Goal: Task Accomplishment & Management: Complete application form

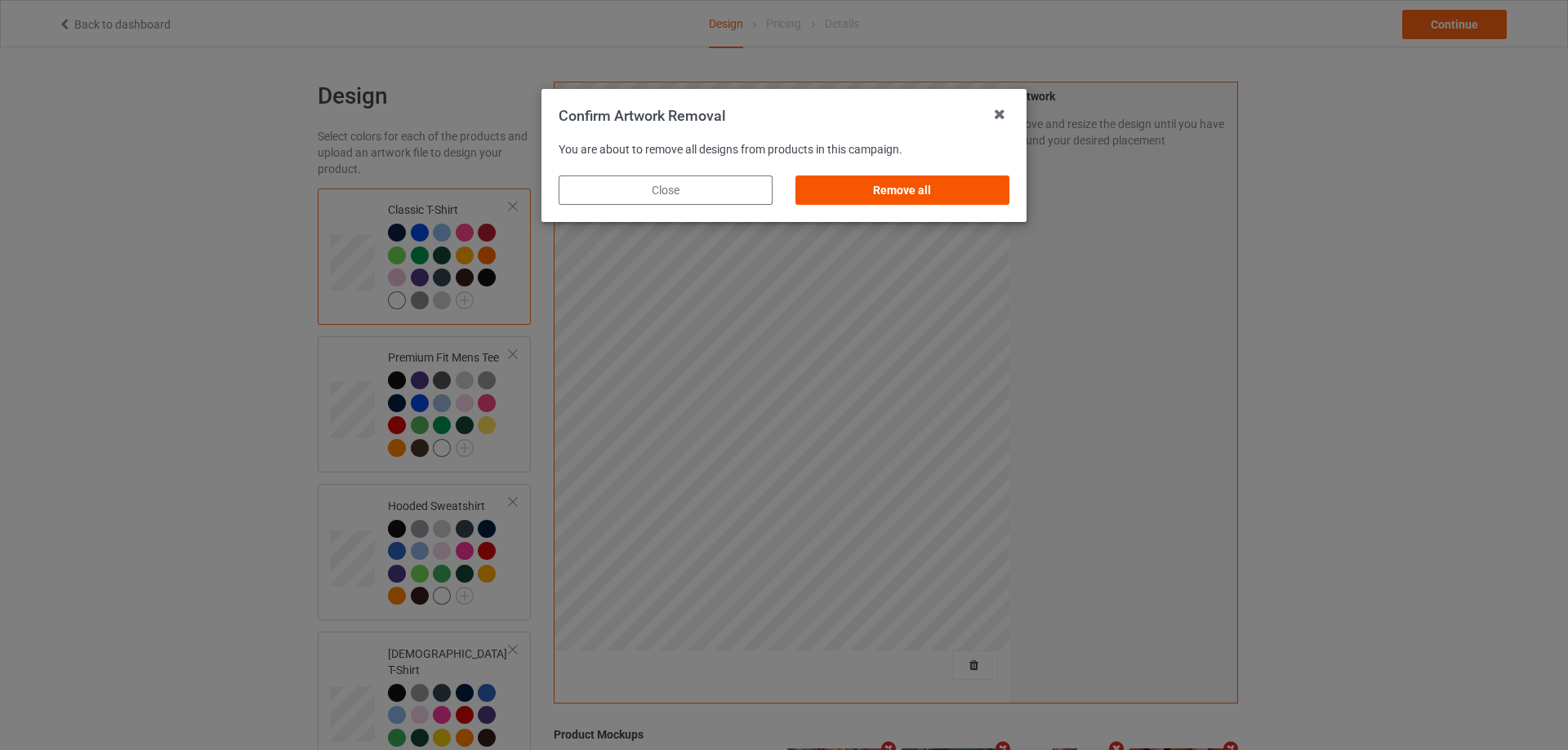
click at [936, 192] on div "Remove all" at bounding box center [902, 190] width 214 height 30
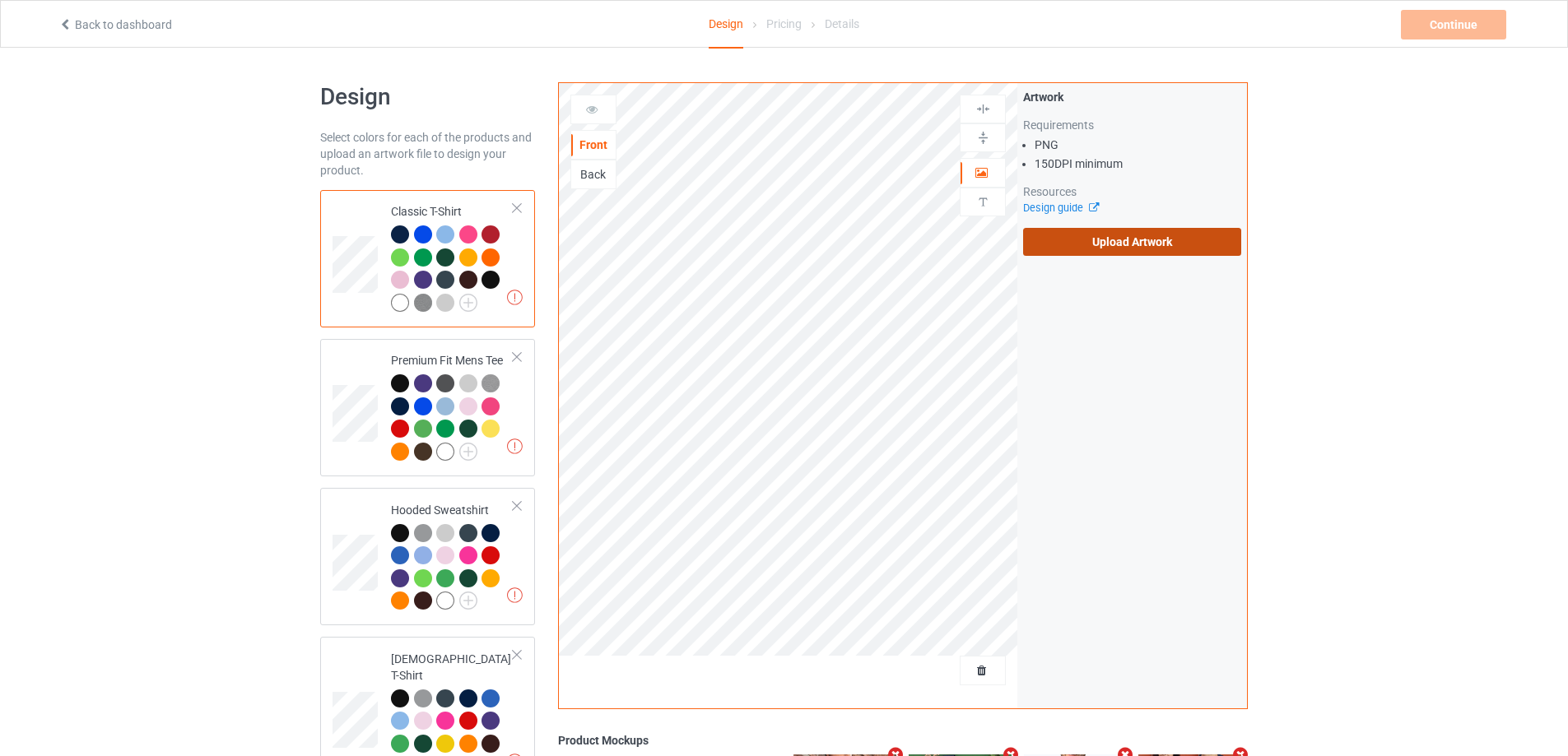
click at [1088, 247] on label "Upload Artwork" at bounding box center [1132, 242] width 218 height 28
click at [0, 0] on input "Upload Artwork" at bounding box center [0, 0] width 0 height 0
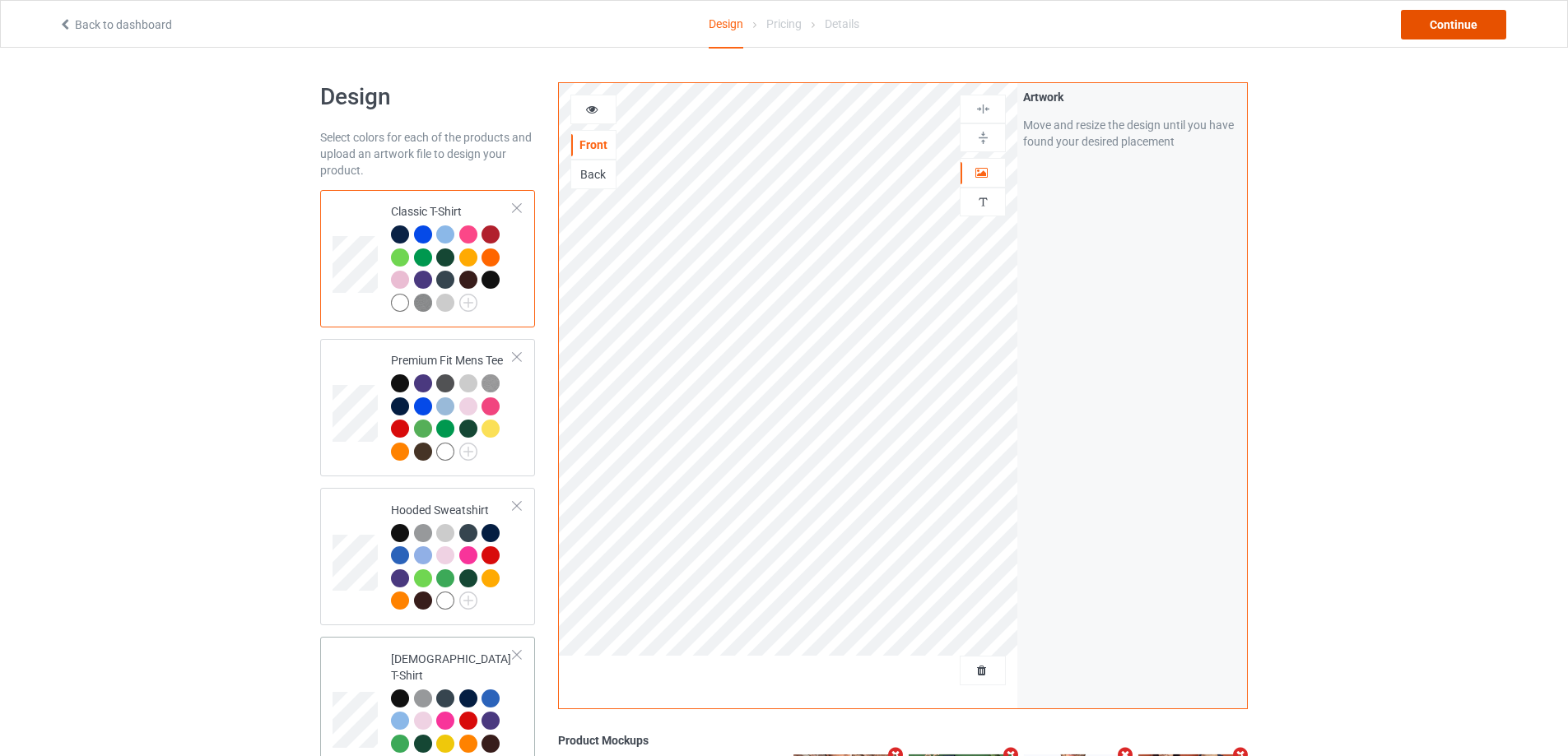
click at [1422, 25] on div "Continue" at bounding box center [1454, 25] width 106 height 30
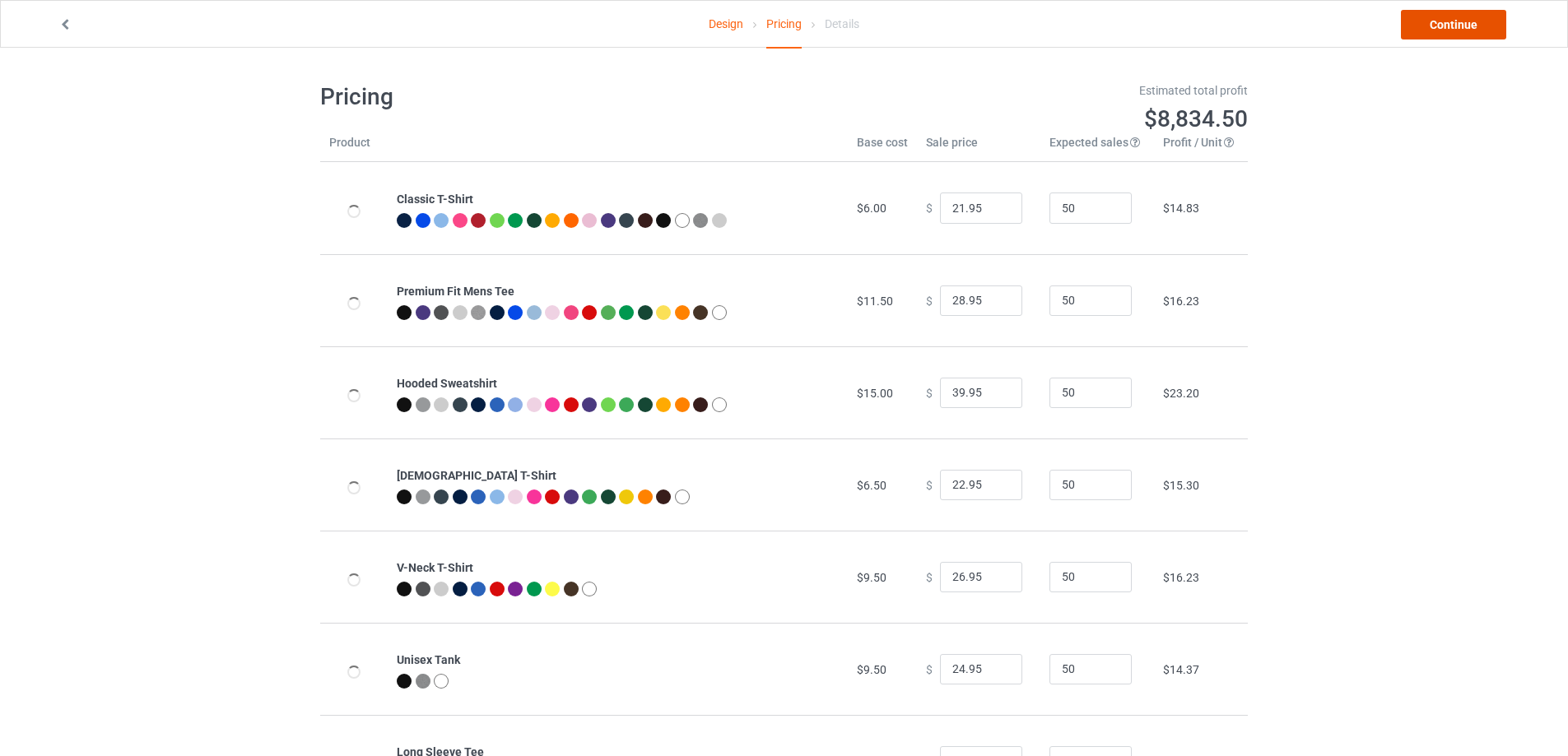
click at [1428, 27] on link "Continue" at bounding box center [1454, 25] width 106 height 30
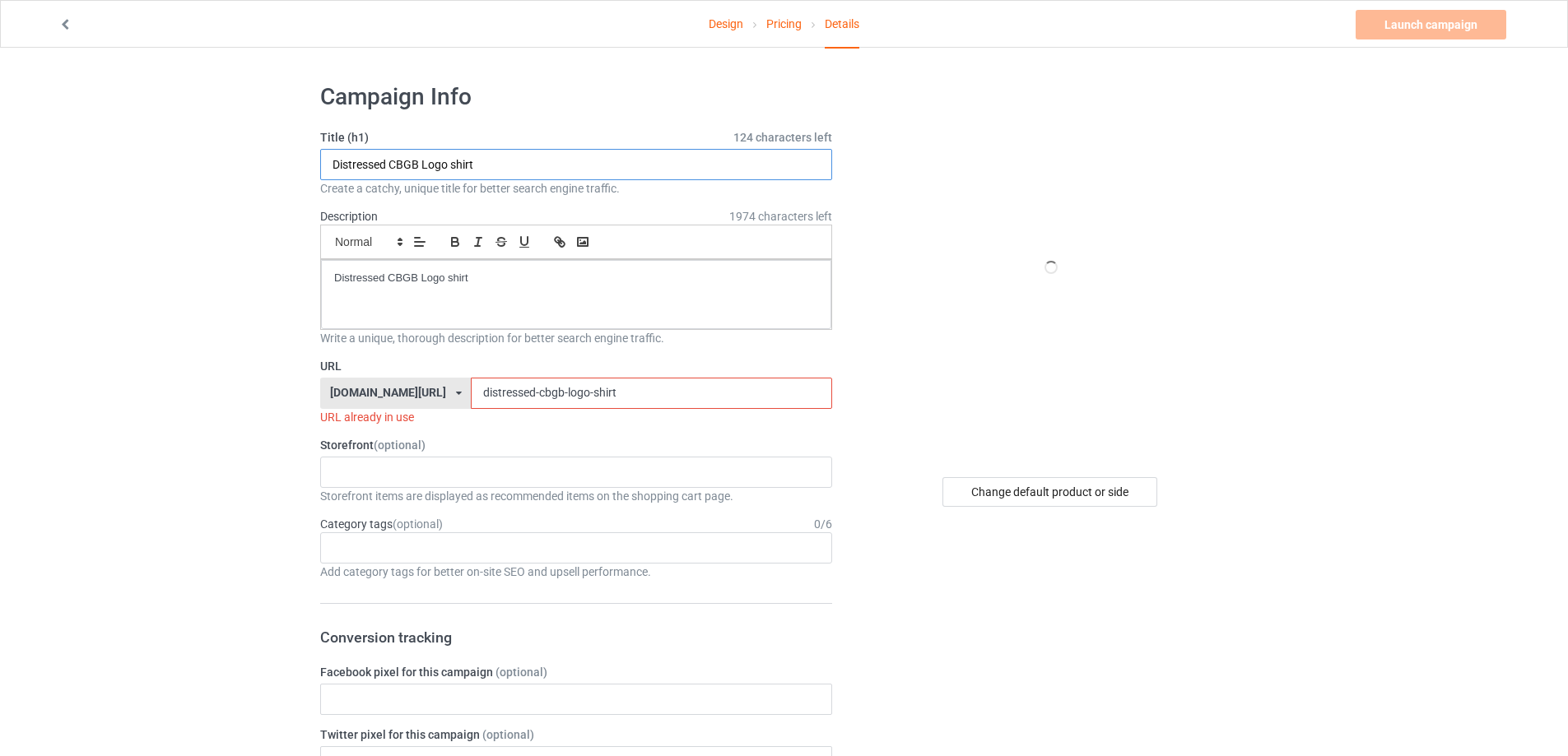
drag, startPoint x: 426, startPoint y: 165, endPoint x: 233, endPoint y: 165, distance: 193.0
paste input "[PERSON_NAME] Baseball Card"
type input "[PERSON_NAME] Baseball Card shirt"
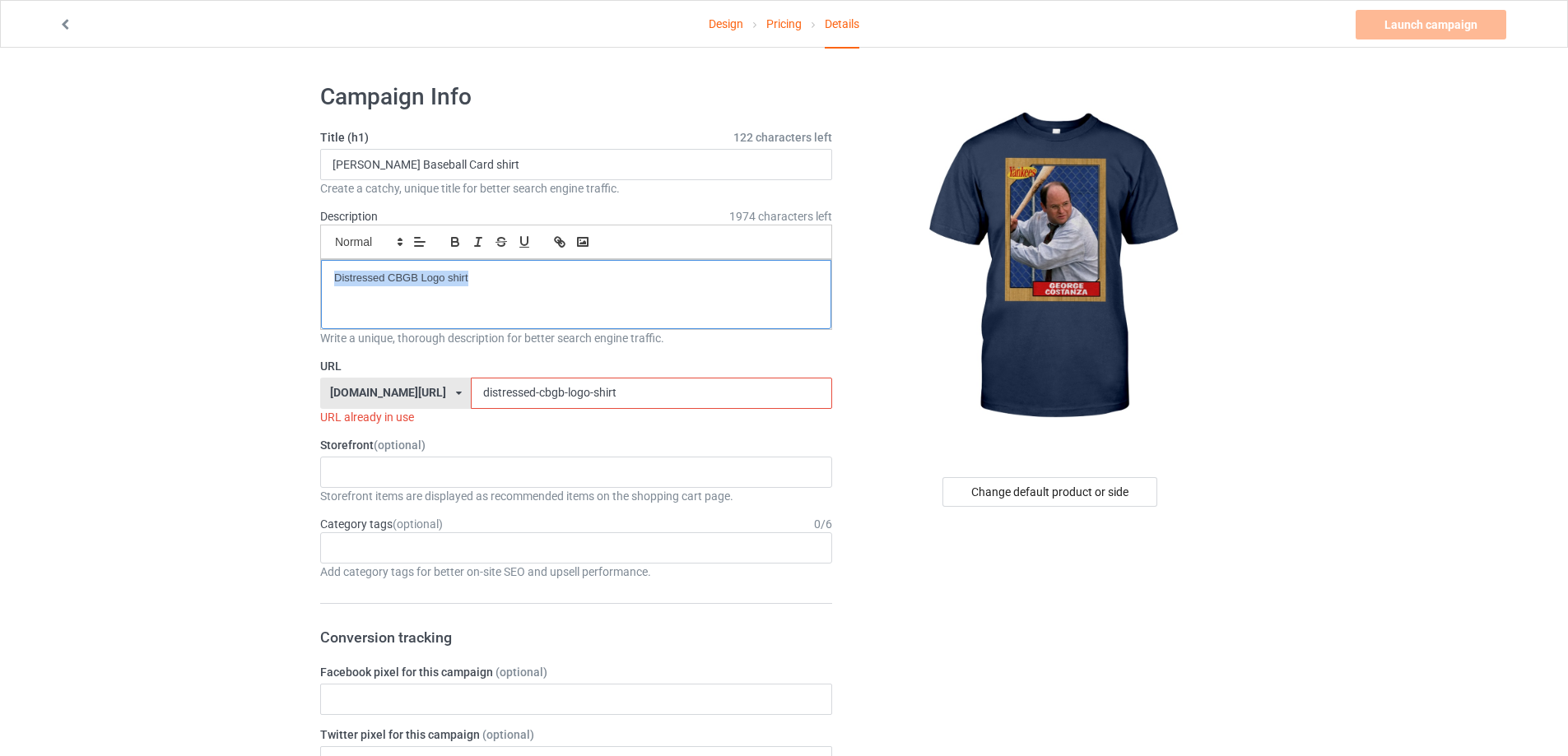
drag, startPoint x: 284, startPoint y: 283, endPoint x: 261, endPoint y: 283, distance: 23.0
drag, startPoint x: 580, startPoint y: 393, endPoint x: 331, endPoint y: 392, distance: 249.0
click at [331, 392] on div "[DOMAIN_NAME][URL] [DOMAIN_NAME][URL] [DOMAIN_NAME][URL] 5cd2f964b197f721e1cad2…" at bounding box center [577, 393] width 512 height 32
paste input "[PERSON_NAME] Baseball Card"
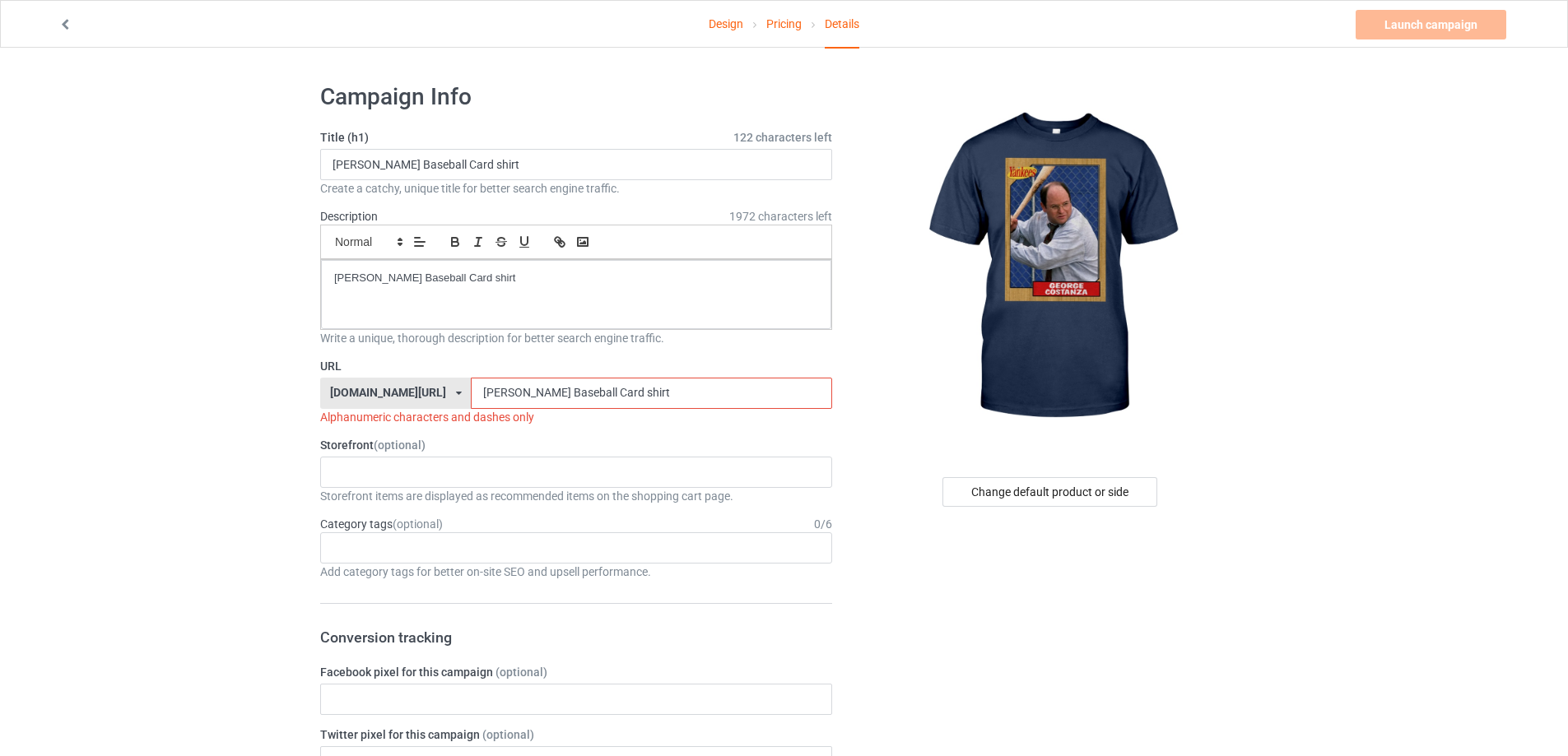
click at [488, 385] on input "[PERSON_NAME] Baseball Card shirt" at bounding box center [651, 393] width 361 height 32
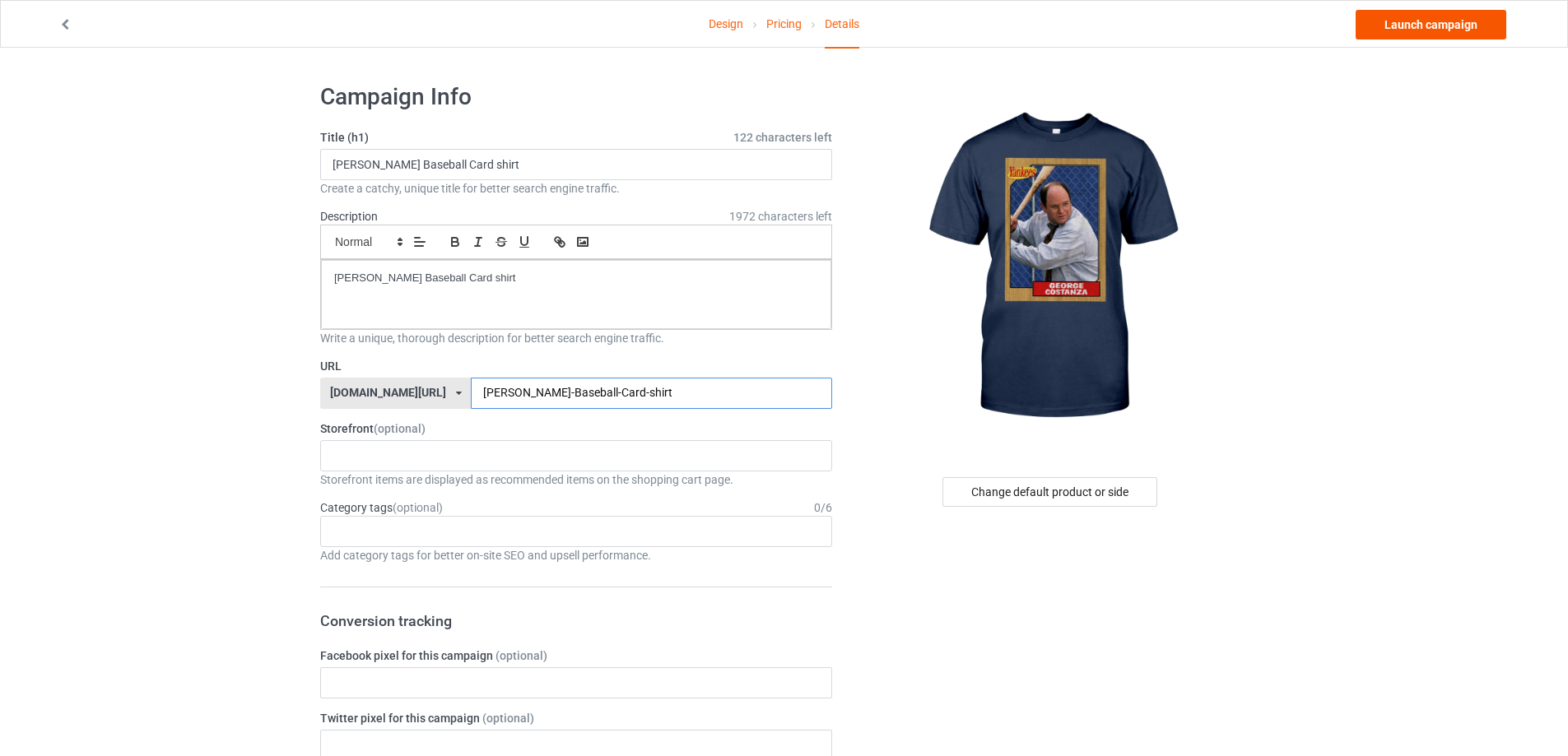
type input "[PERSON_NAME]-Baseball-Card-shirt"
click at [1432, 28] on link "Launch campaign" at bounding box center [1431, 25] width 151 height 30
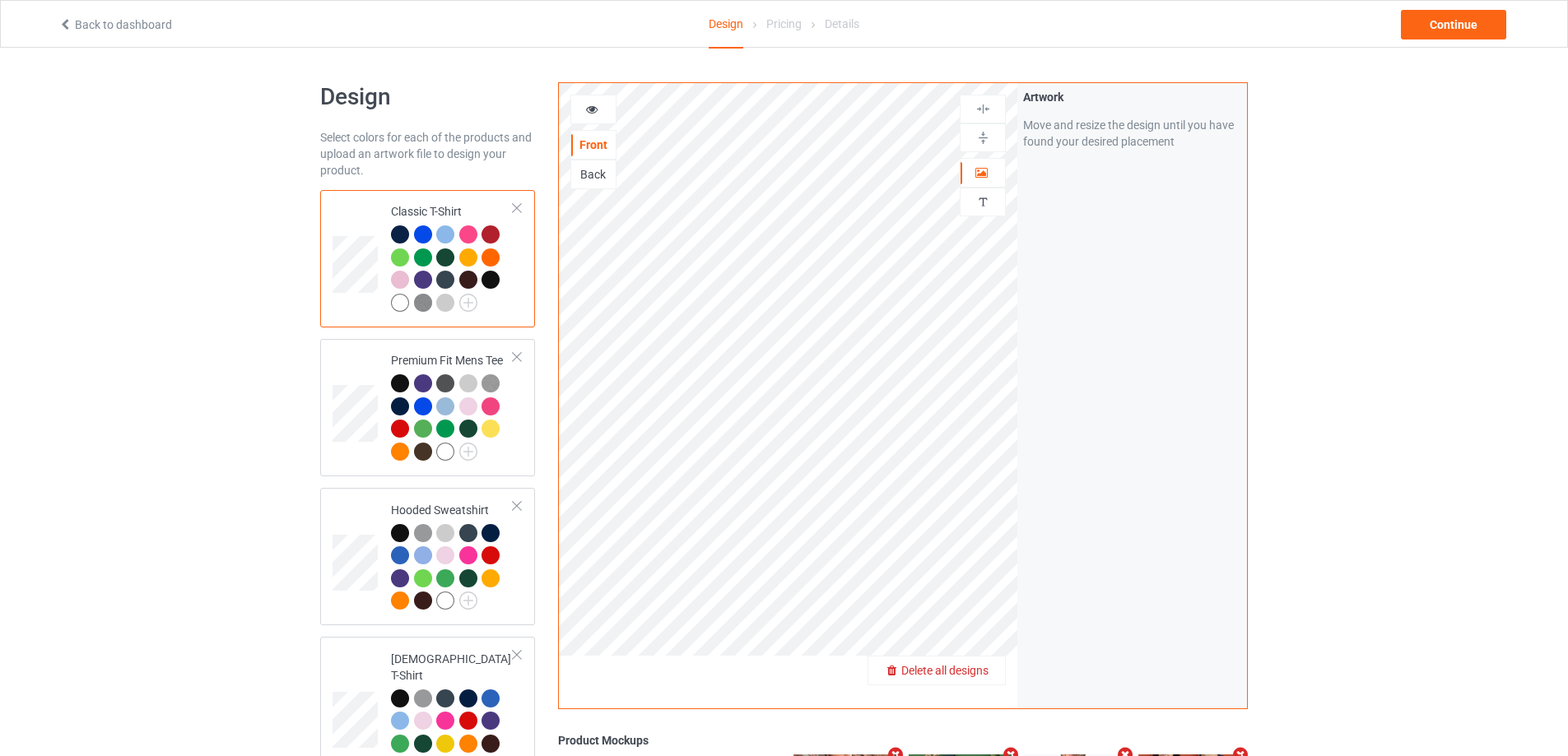
click at [982, 671] on span "Delete all designs" at bounding box center [945, 671] width 87 height 13
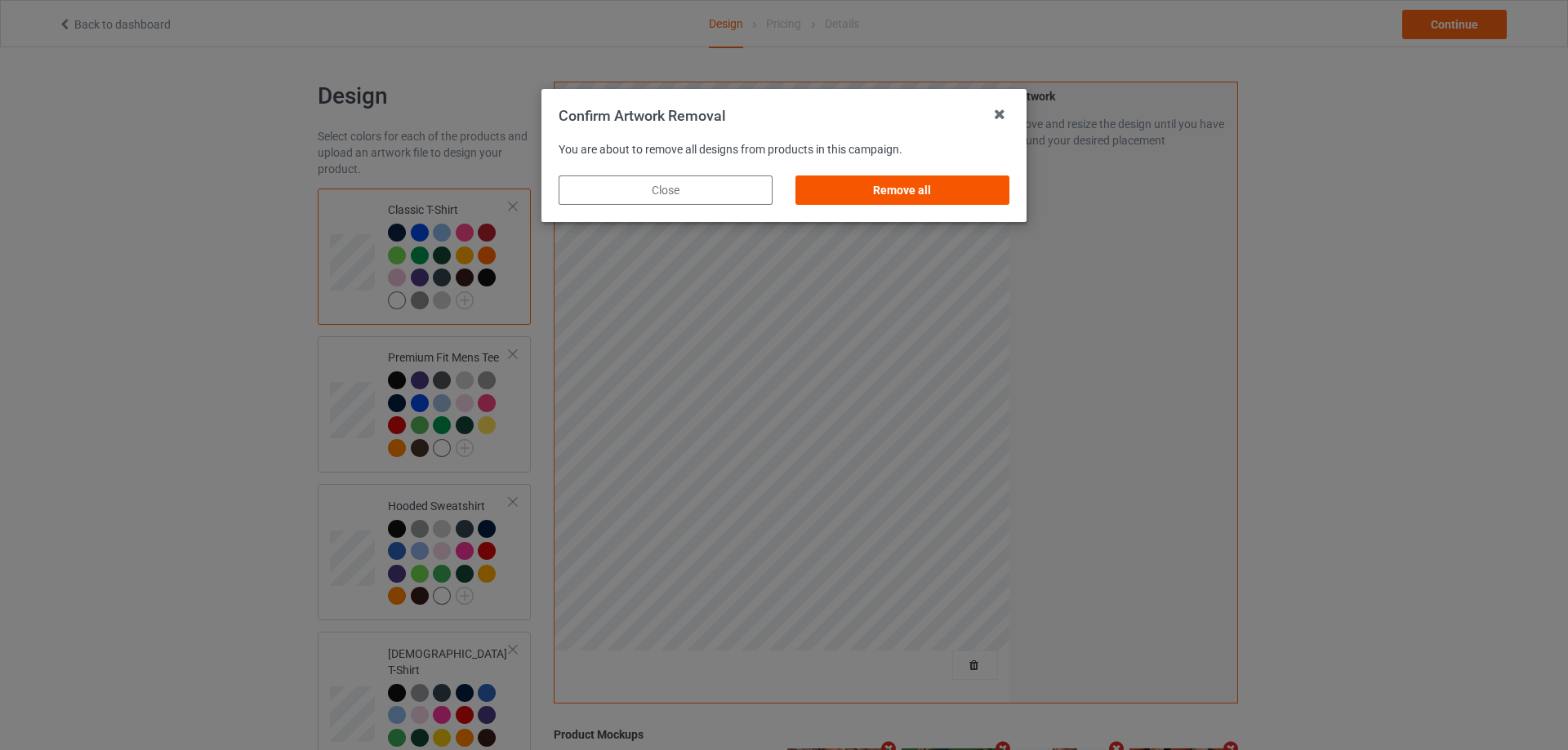
click at [966, 195] on div "Remove all" at bounding box center [902, 190] width 214 height 30
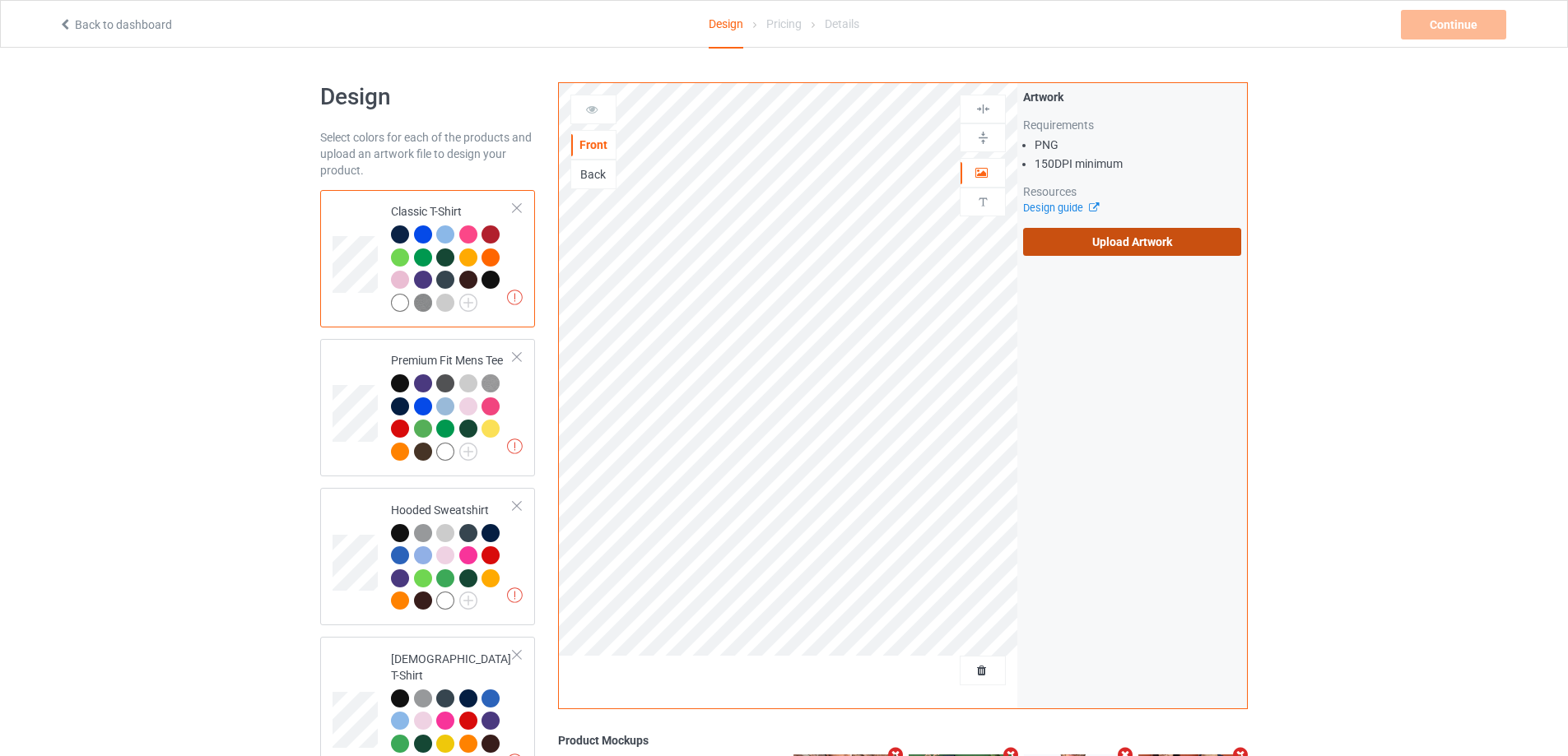
click at [1080, 253] on label "Upload Artwork" at bounding box center [1132, 242] width 218 height 28
click at [0, 0] on input "Upload Artwork" at bounding box center [0, 0] width 0 height 0
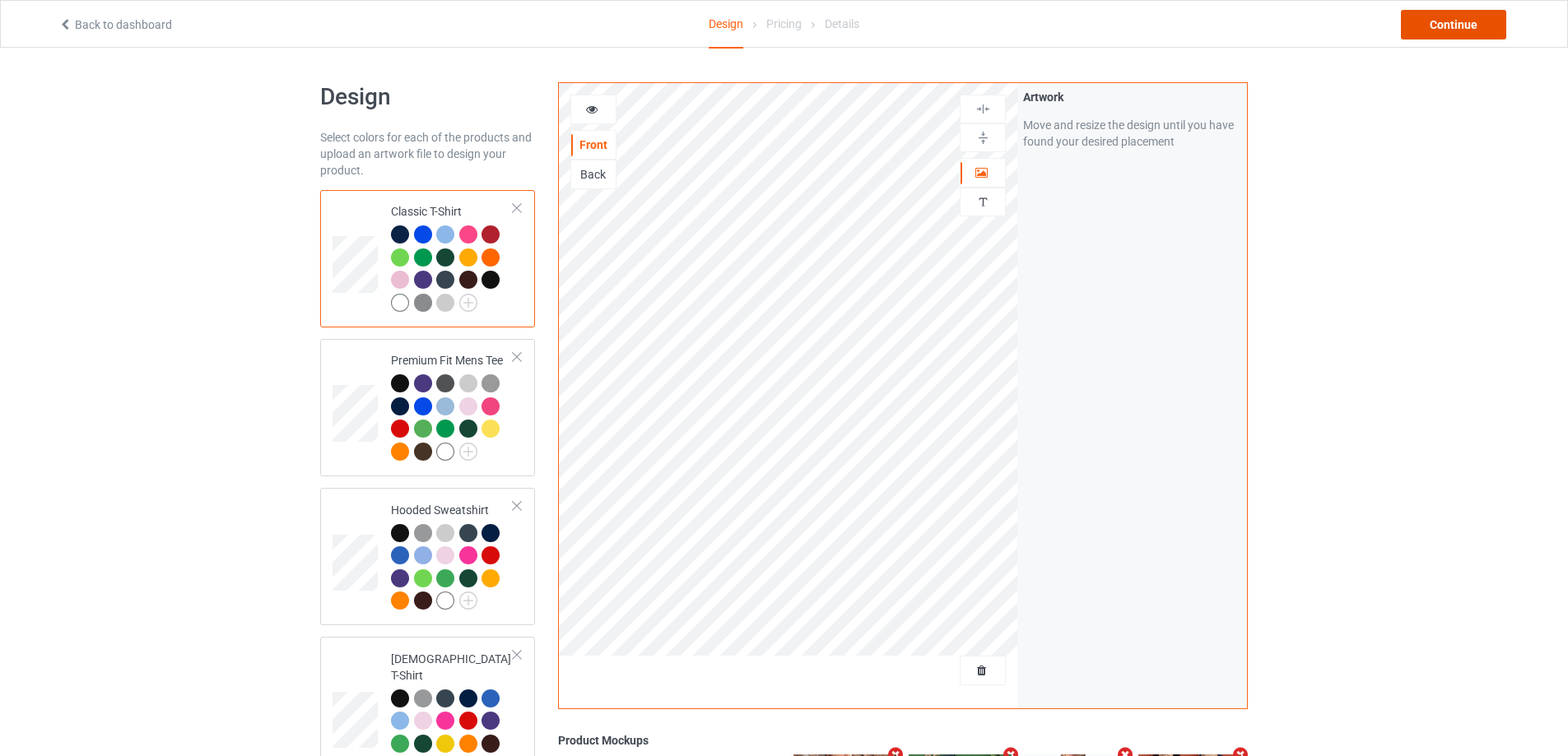
click at [1426, 33] on div "Continue" at bounding box center [1454, 25] width 106 height 30
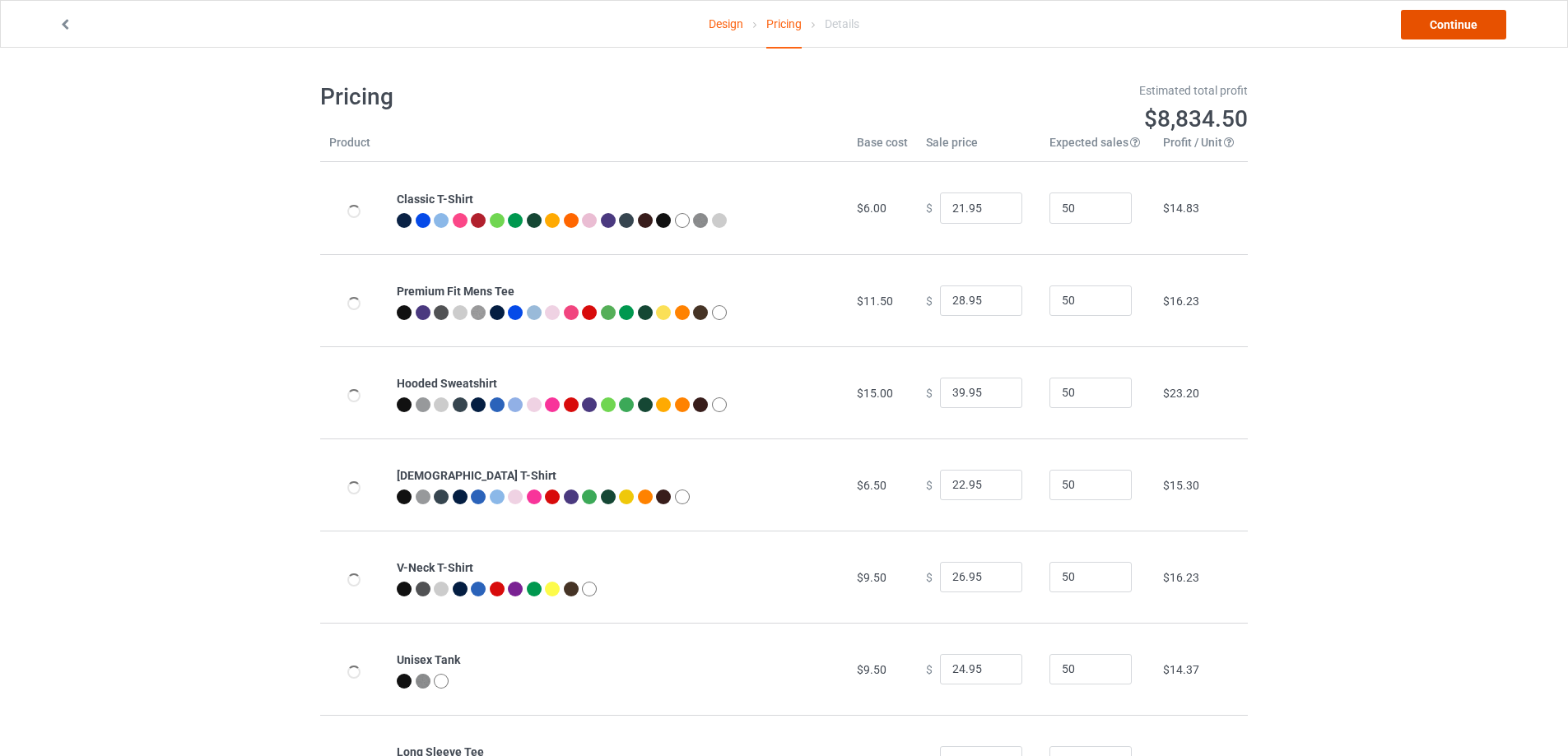
click at [1428, 32] on link "Continue" at bounding box center [1454, 25] width 106 height 30
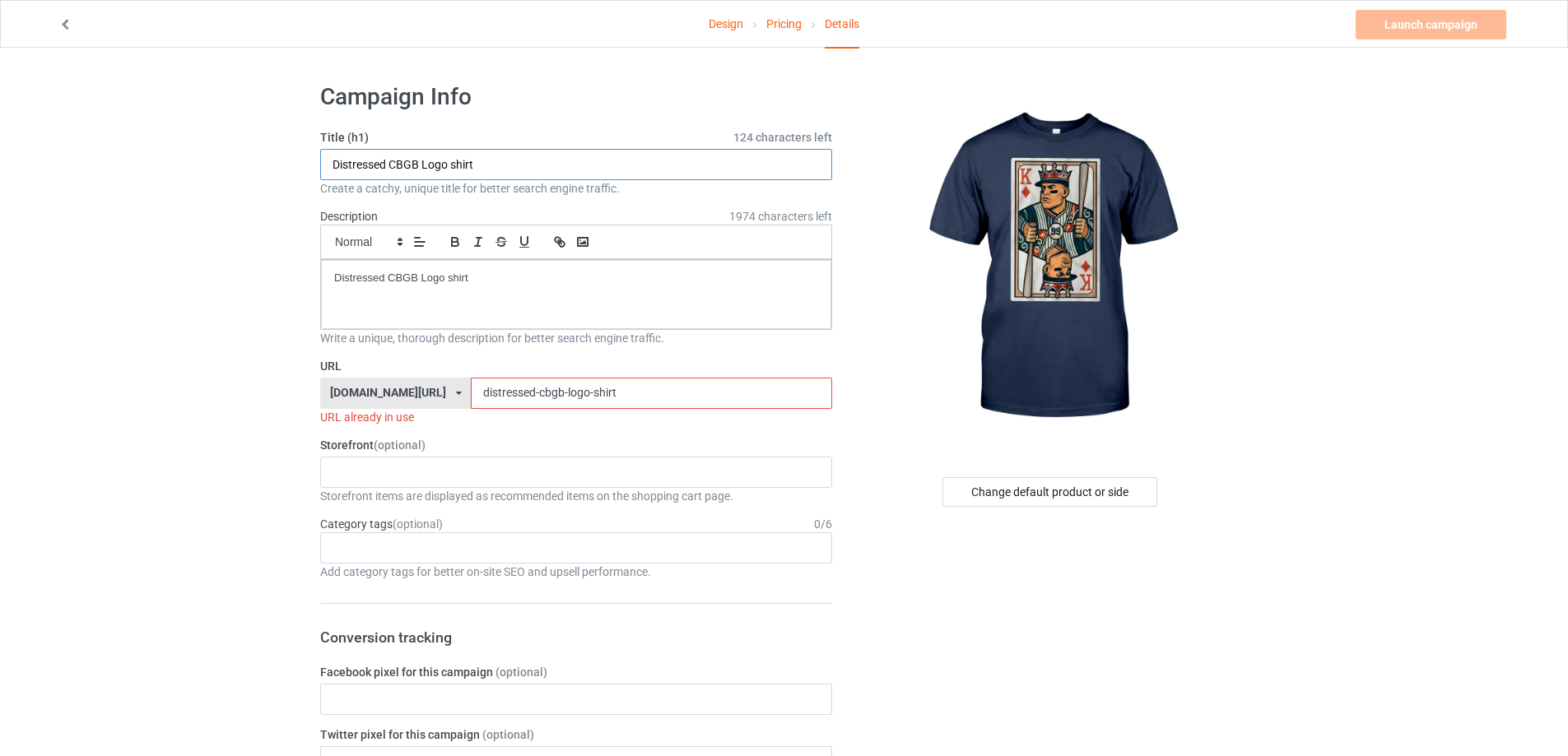
drag, startPoint x: 524, startPoint y: 164, endPoint x: 159, endPoint y: 159, distance: 365.0
paste input "amond King Vintage Navy"
type input "Diamond King Vintage Navy shirt"
drag, startPoint x: 370, startPoint y: 277, endPoint x: 254, endPoint y: 266, distance: 116.5
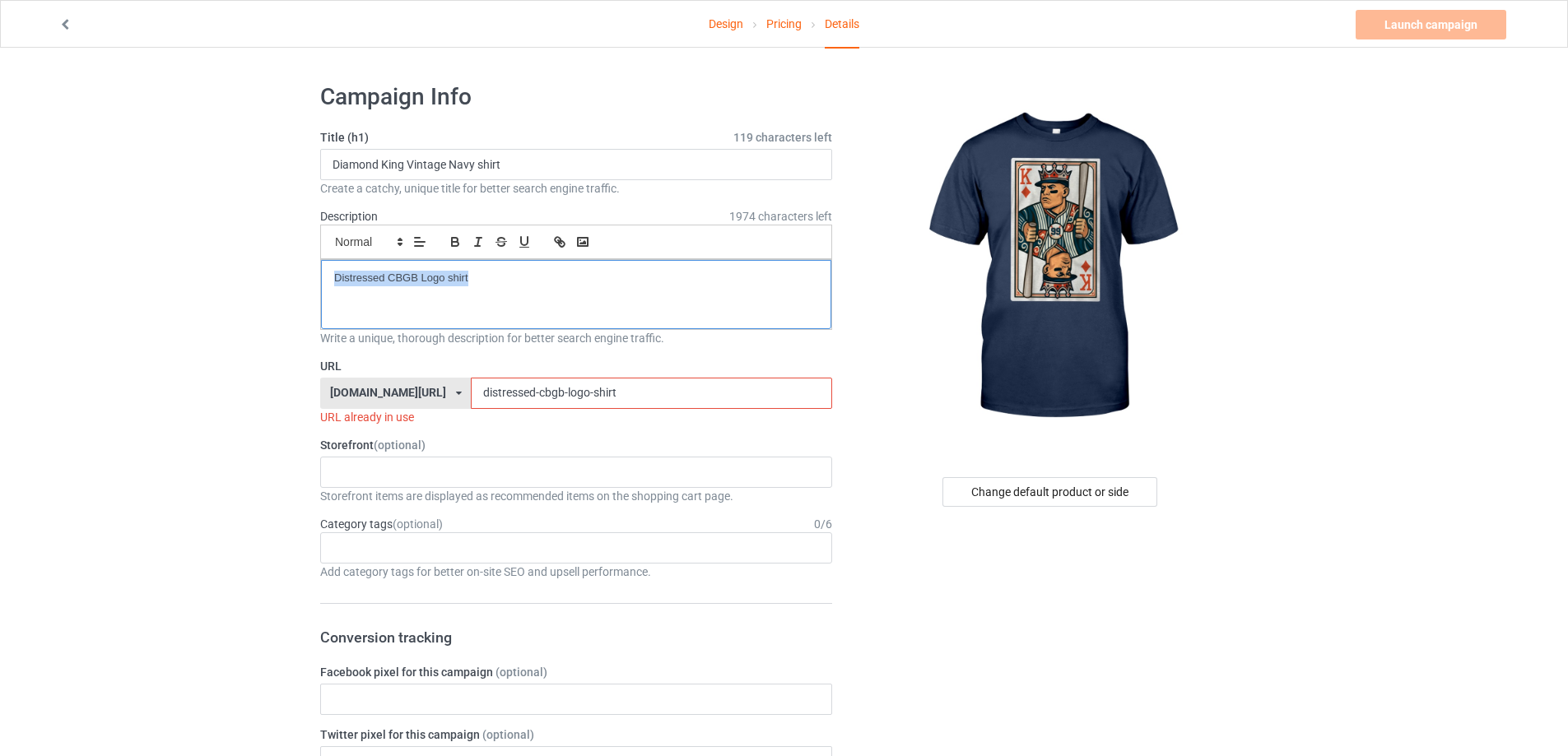
drag, startPoint x: 584, startPoint y: 391, endPoint x: 328, endPoint y: 386, distance: 256.0
click at [328, 386] on div "[DOMAIN_NAME][URL] [DOMAIN_NAME][URL] [DOMAIN_NAME][URL] 5cd2f964b197f721e1cad2…" at bounding box center [577, 393] width 512 height 32
paste input "amond-king-vintage-navy"
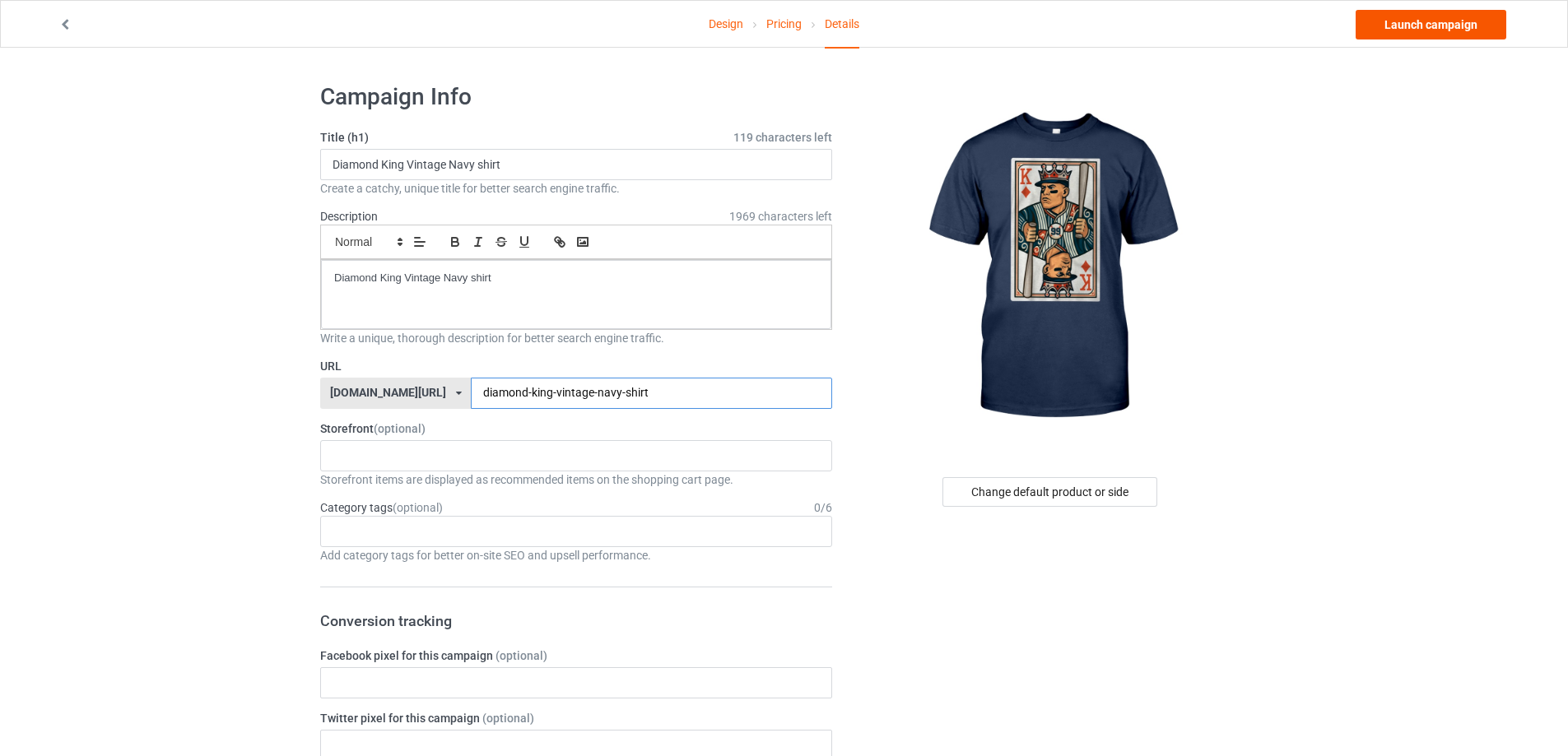
type input "diamond-king-vintage-navy-shirt"
click at [1447, 32] on link "Launch campaign" at bounding box center [1431, 25] width 151 height 30
